Goal: Information Seeking & Learning: Learn about a topic

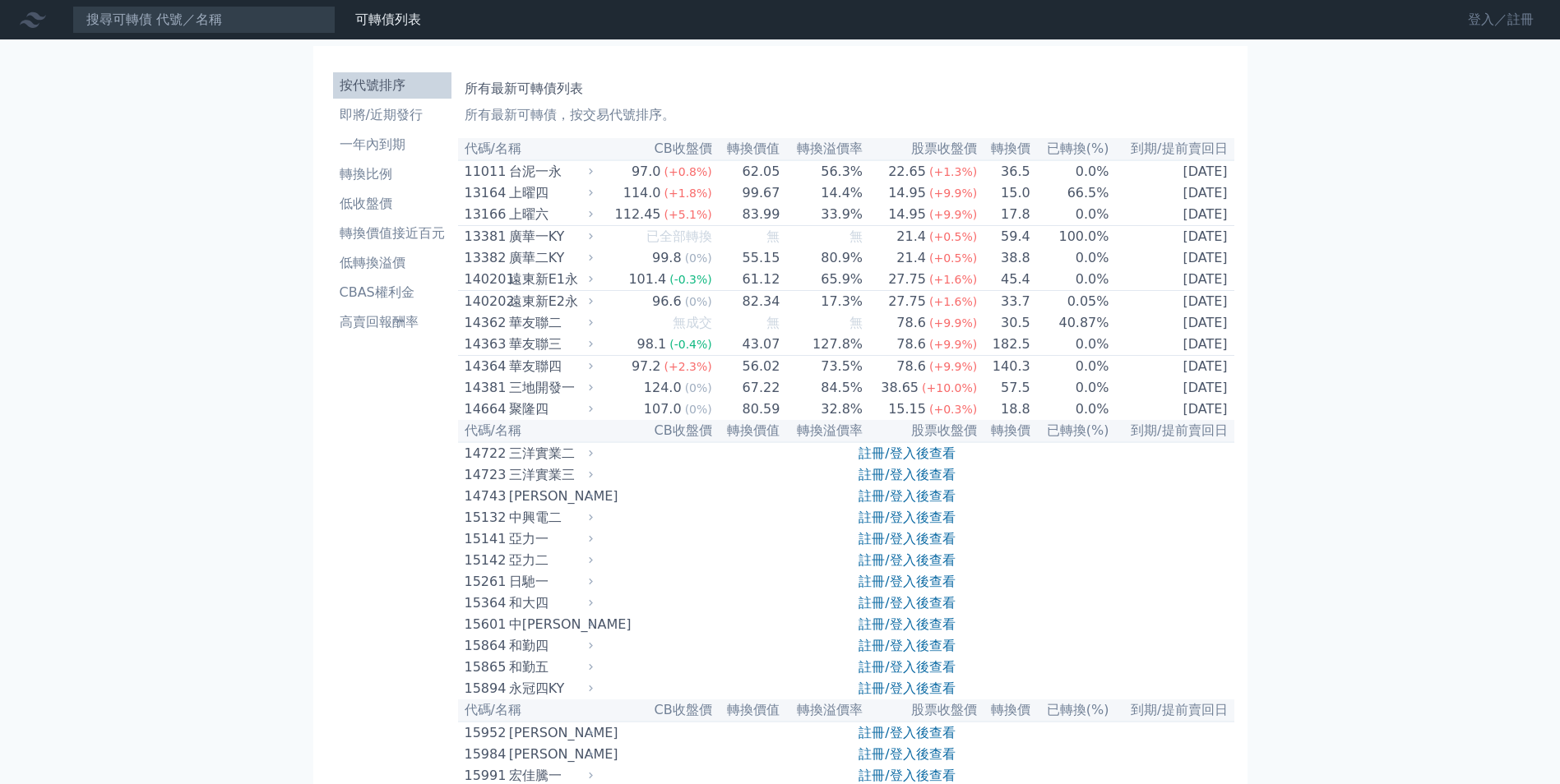
click at [1496, 24] on link "登入／註冊" at bounding box center [1501, 20] width 92 height 26
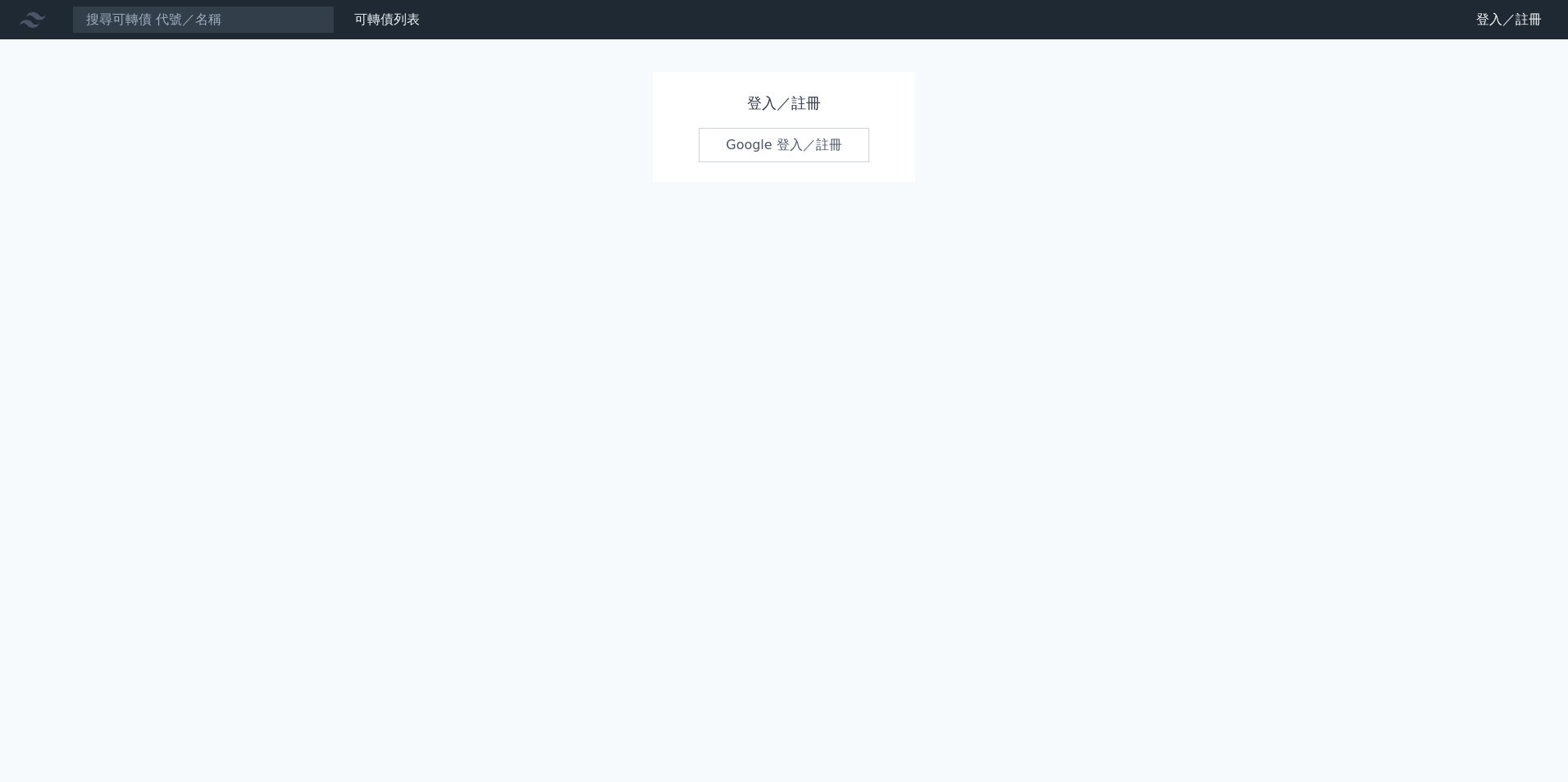
click at [785, 145] on link "Google 登入／註冊" at bounding box center [784, 145] width 170 height 34
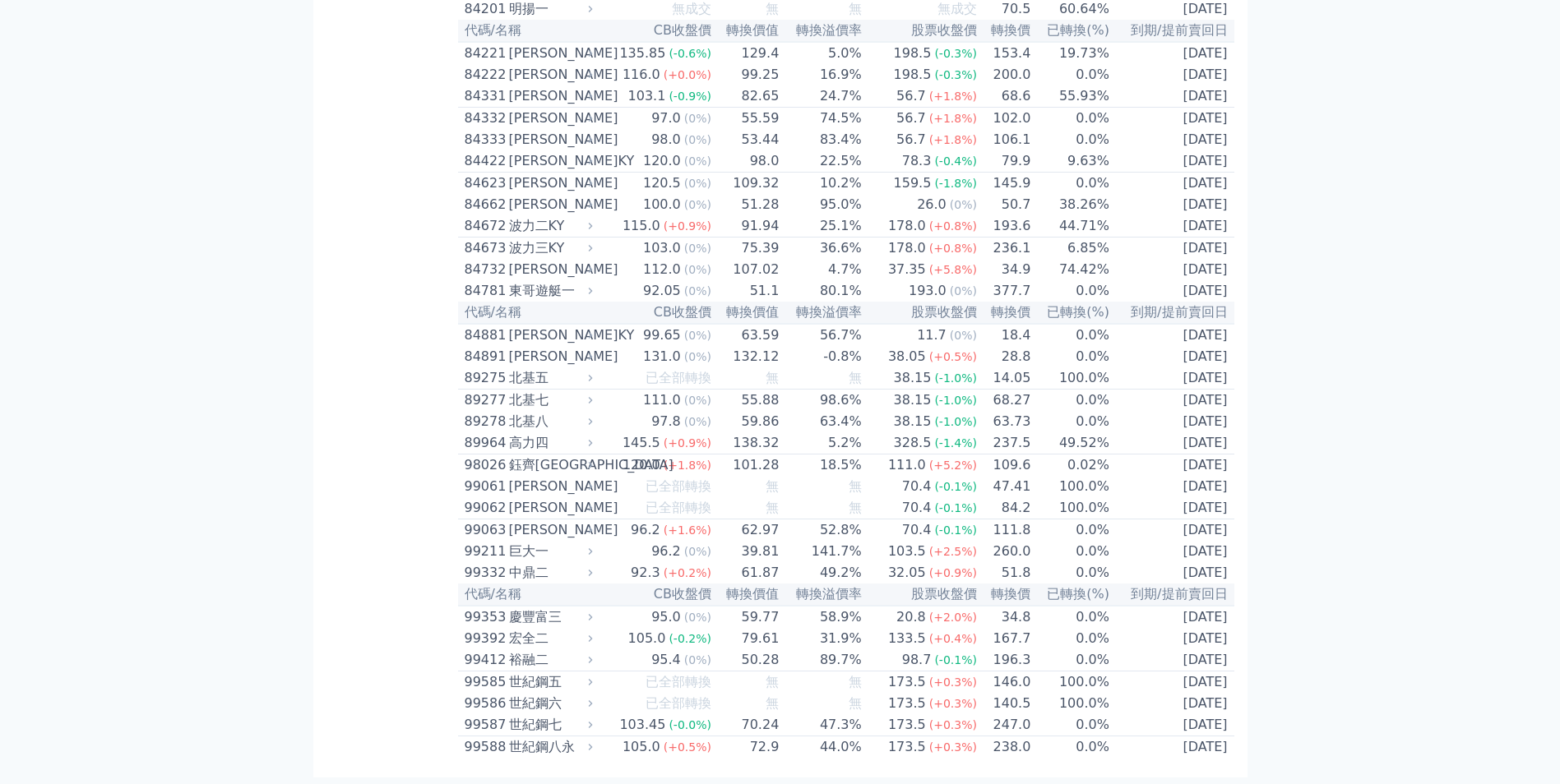
scroll to position [9578, 0]
drag, startPoint x: 467, startPoint y: 147, endPoint x: 1227, endPoint y: 752, distance: 971.4
copy table "lo/ip DOlor sita conse adipi eli sed(%) do/eiusm 37331 temp 62.2 (+8.0%) 57.23 …"
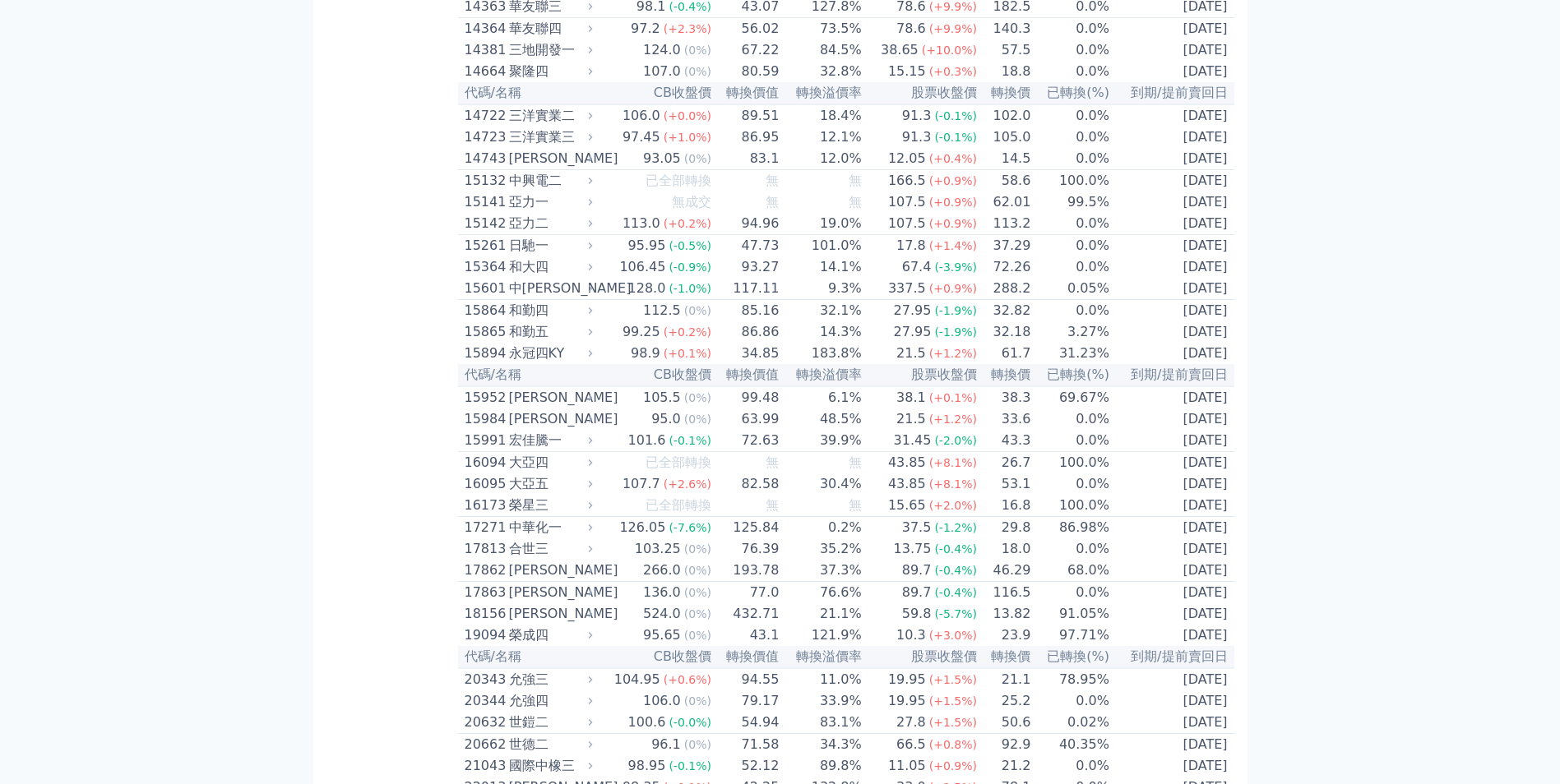
scroll to position [0, 0]
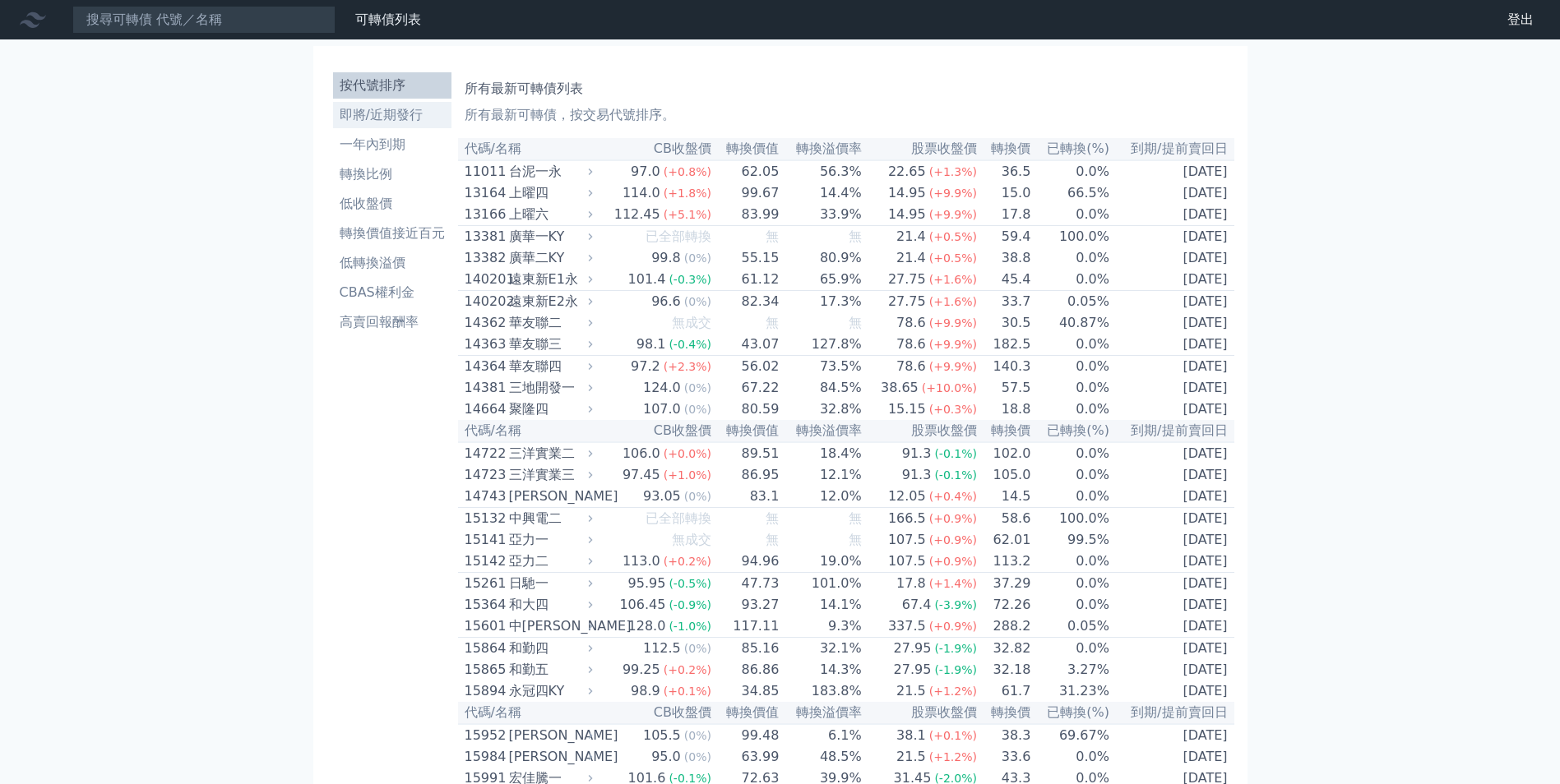
click at [375, 121] on li "即將/近期發行" at bounding box center [392, 114] width 119 height 20
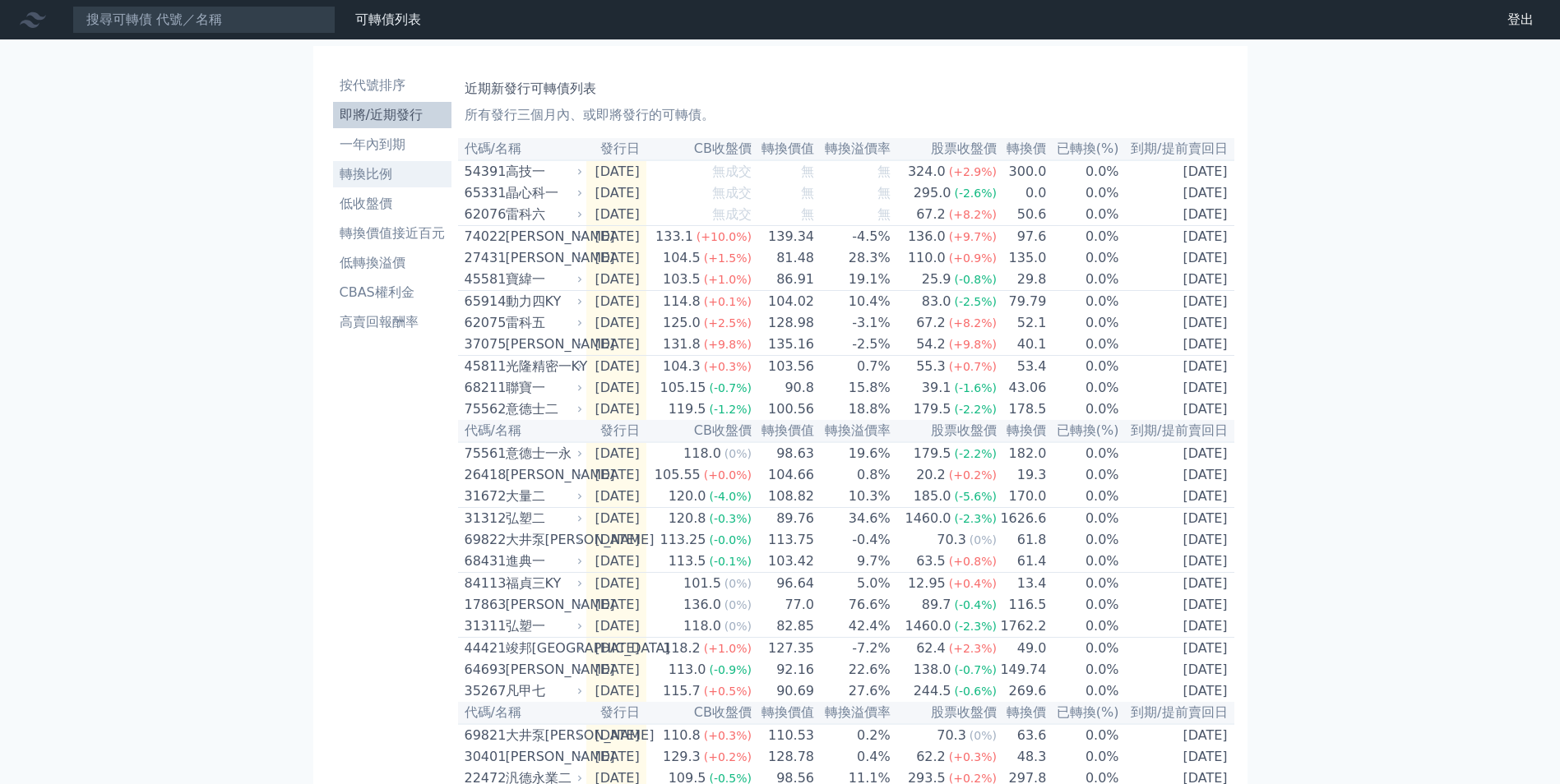
click at [361, 178] on li "轉換比例" at bounding box center [392, 174] width 119 height 20
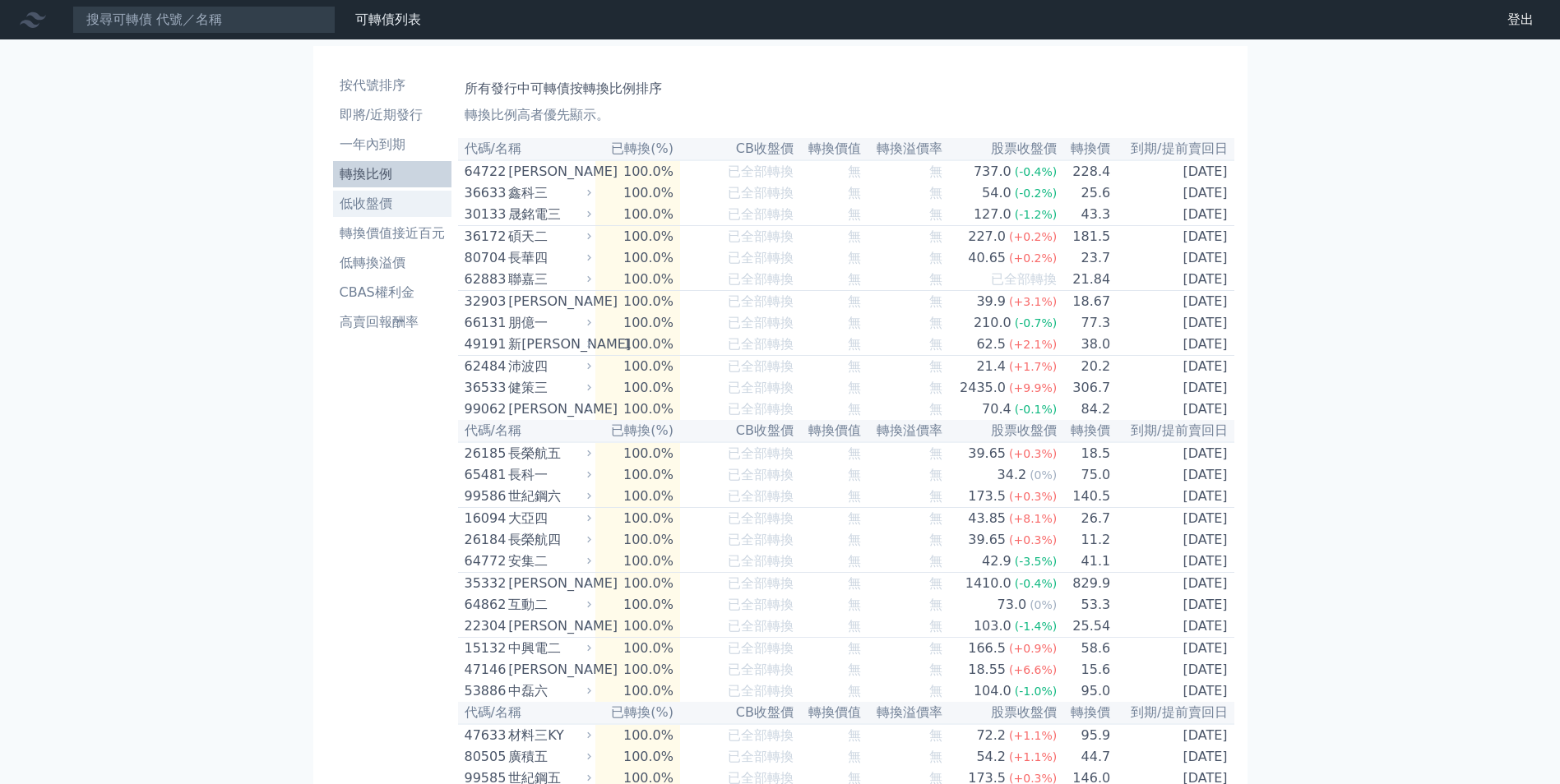
click at [361, 202] on li "低收盤價" at bounding box center [392, 203] width 119 height 20
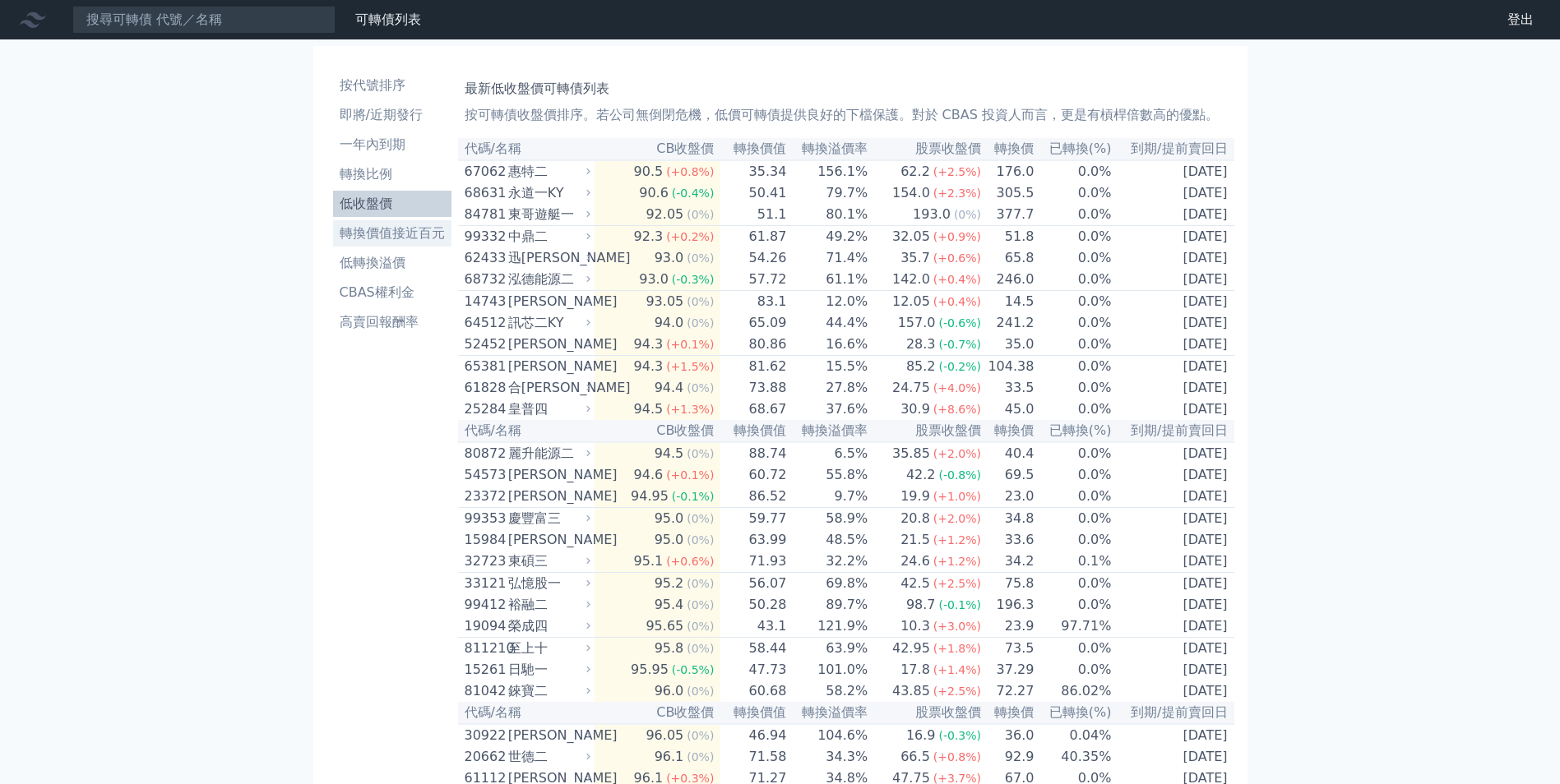
click at [367, 240] on li "轉換價值接近百元" at bounding box center [392, 233] width 119 height 20
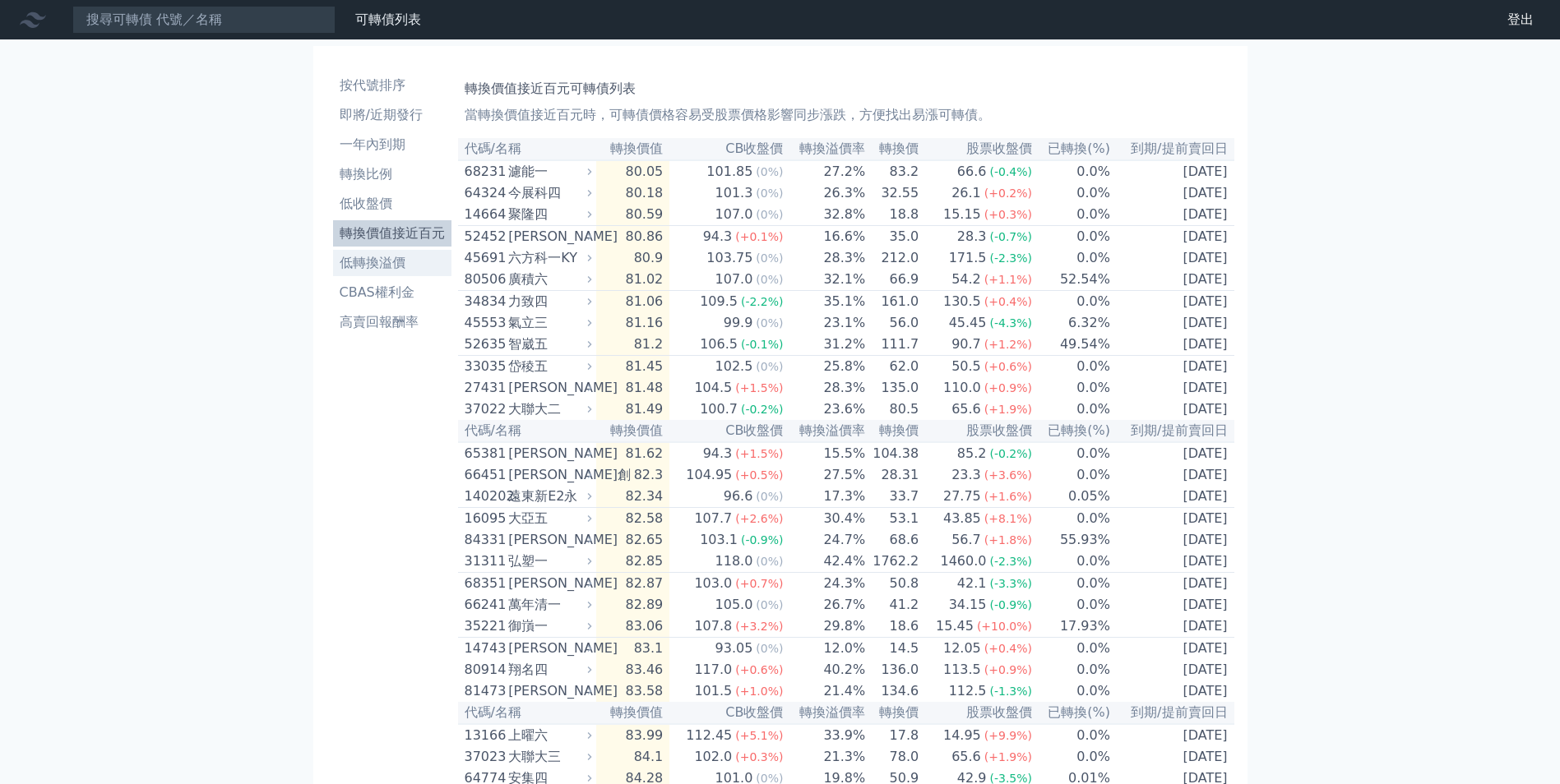
click at [367, 266] on li "低轉換溢價" at bounding box center [392, 262] width 119 height 20
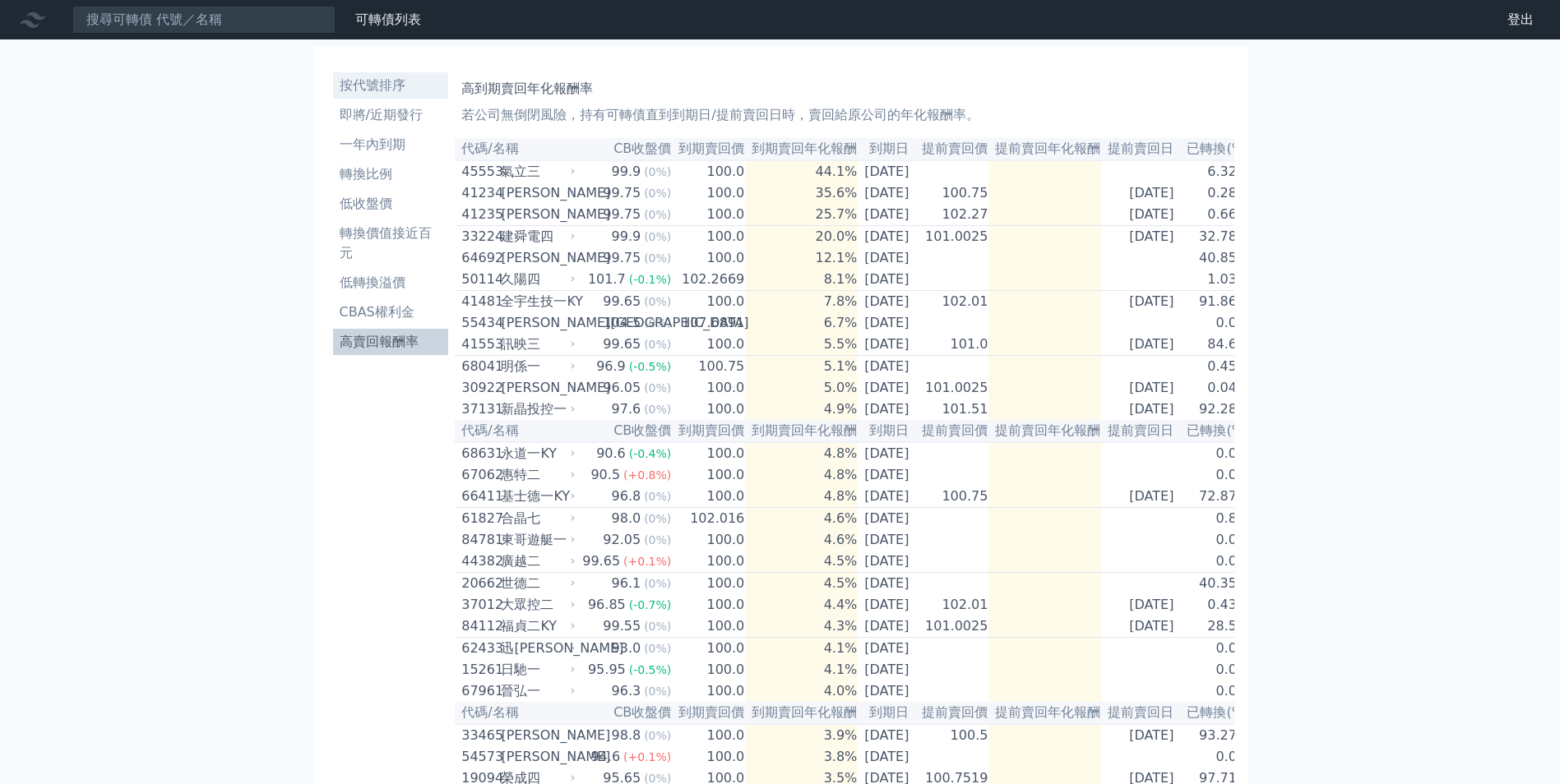
click at [371, 91] on li "按代號排序" at bounding box center [391, 85] width 116 height 20
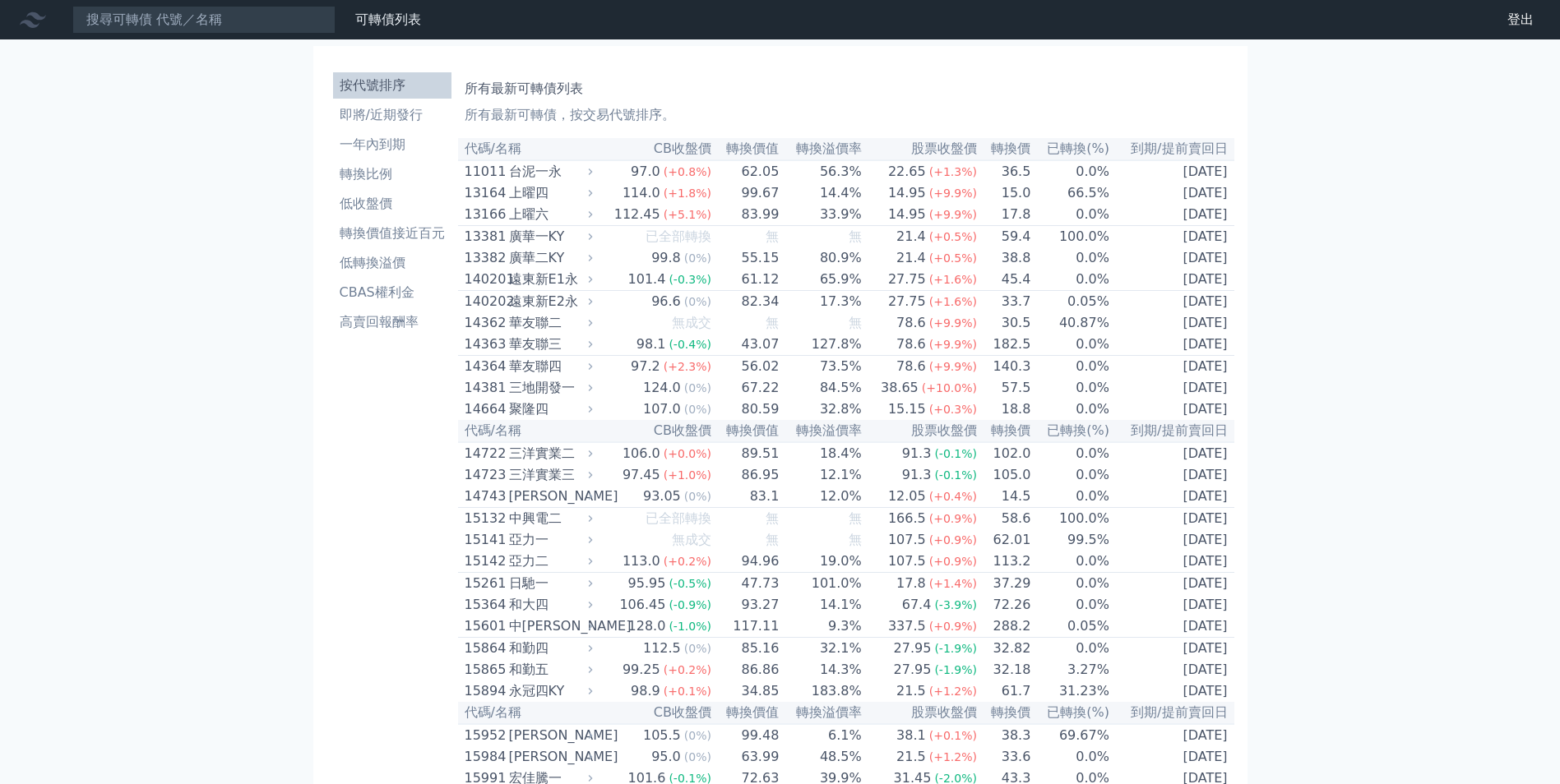
click at [478, 115] on p "所有最新可轉債，按交易代號排序。" at bounding box center [846, 114] width 763 height 20
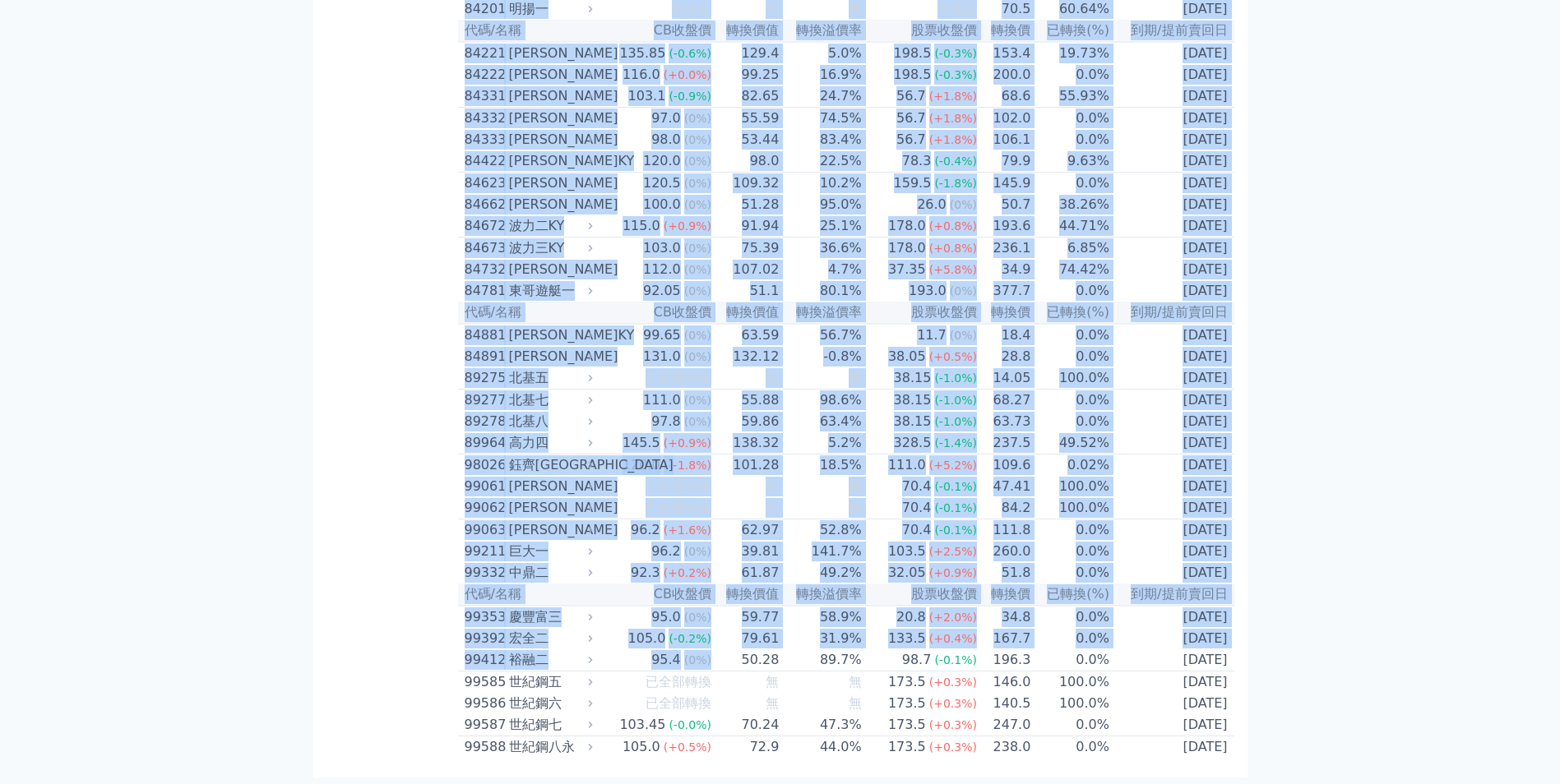
scroll to position [9578, 0]
drag, startPoint x: 463, startPoint y: 146, endPoint x: 1226, endPoint y: 758, distance: 978.1
copy table "lo/ip DOlor sita conse adipi eli sed(%) do/eiusm 37331 temp 62.2 (+8.0%) 57.23 …"
